Goal: Check status

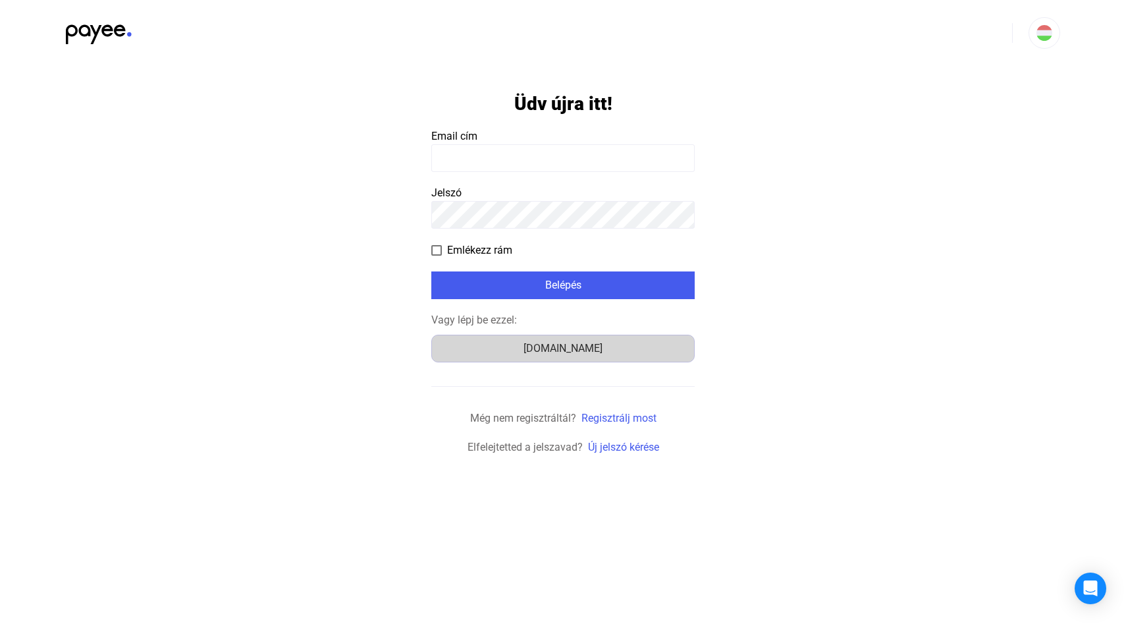
click at [563, 337] on button "[DOMAIN_NAME]" at bounding box center [563, 349] width 264 height 28
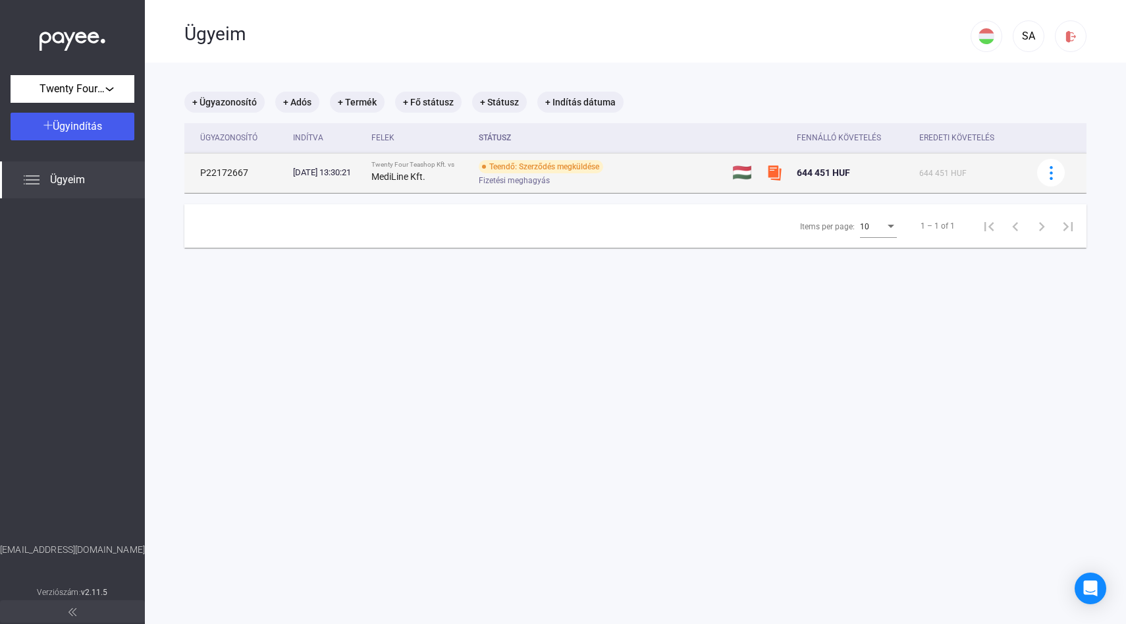
click at [361, 166] on div "2025.09.15. 13:30:21" at bounding box center [327, 172] width 68 height 13
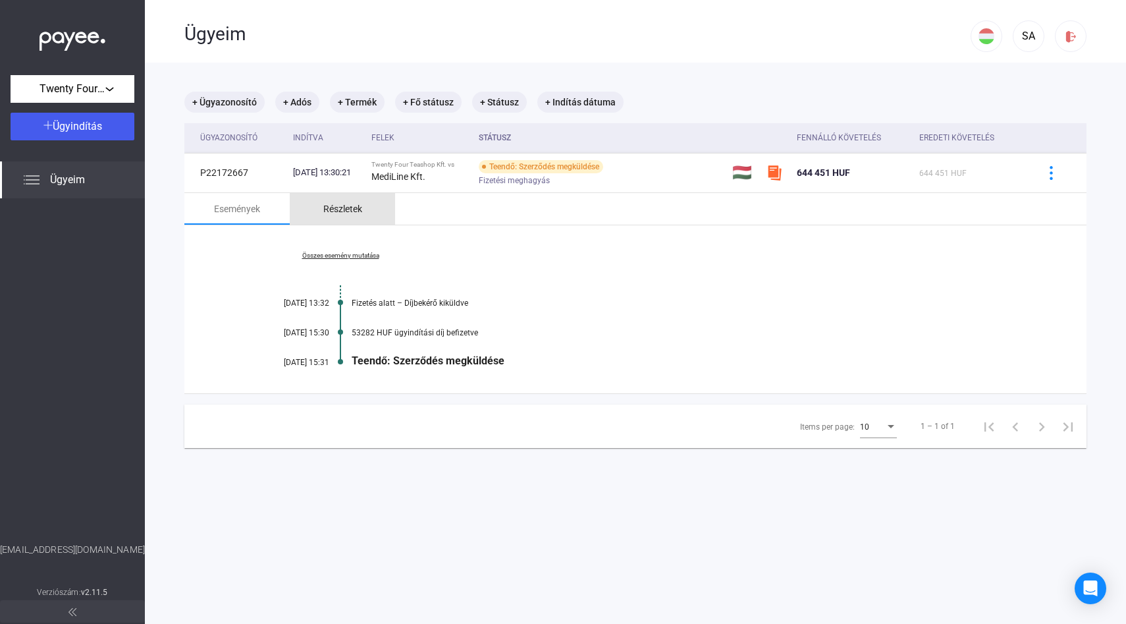
click at [336, 213] on div "Részletek" at bounding box center [342, 209] width 39 height 16
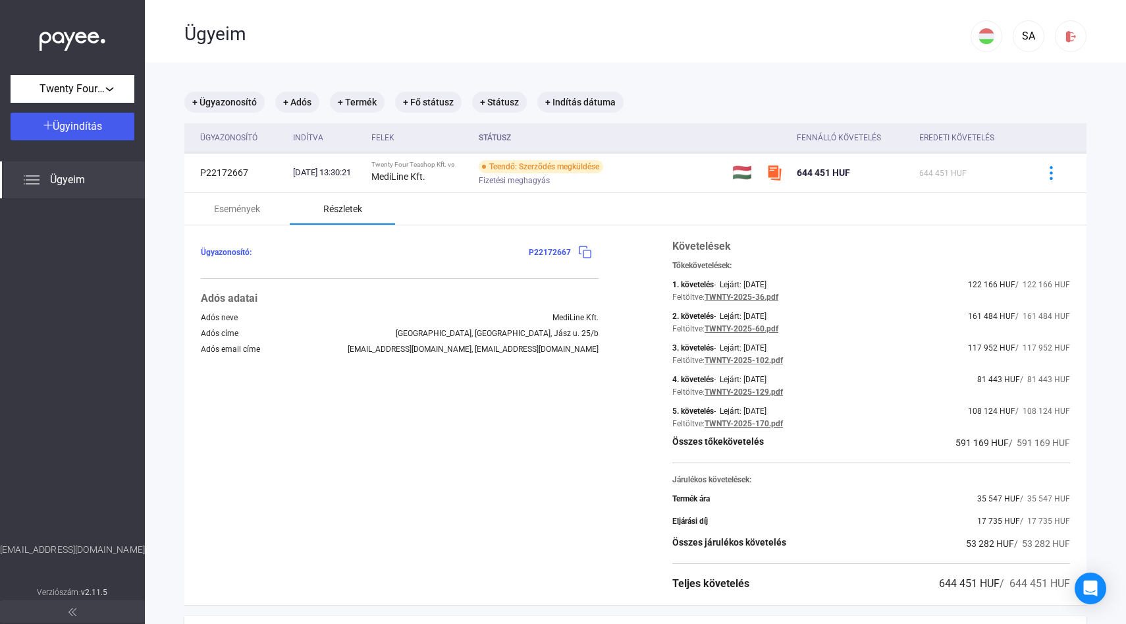
scroll to position [8, 0]
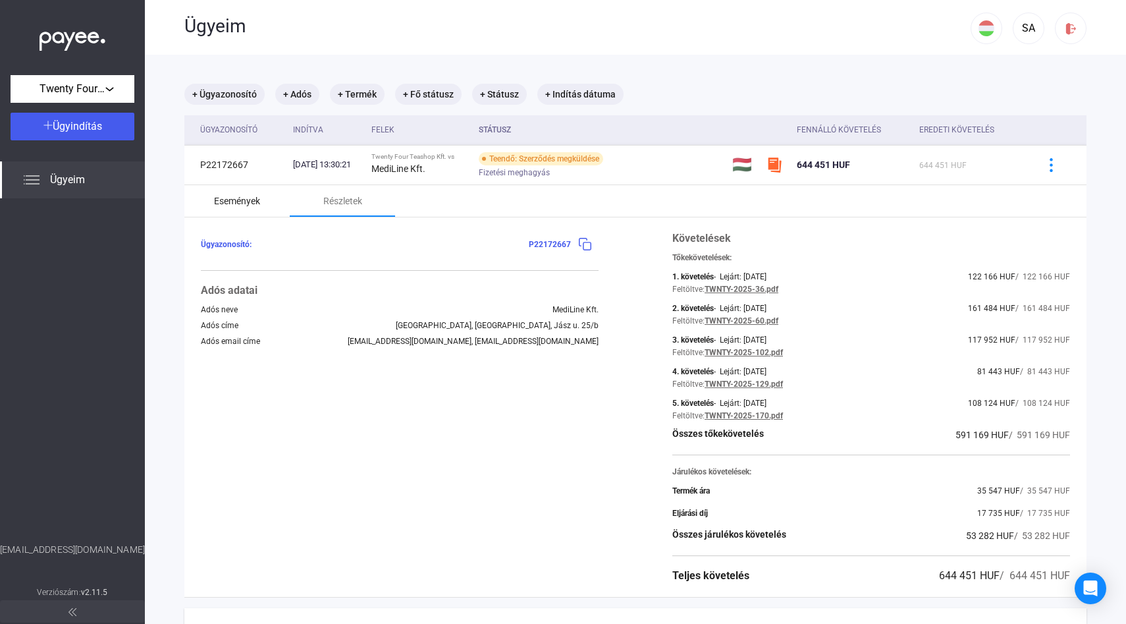
click at [248, 208] on div "Események" at bounding box center [236, 201] width 105 height 32
